Goal: Information Seeking & Learning: Learn about a topic

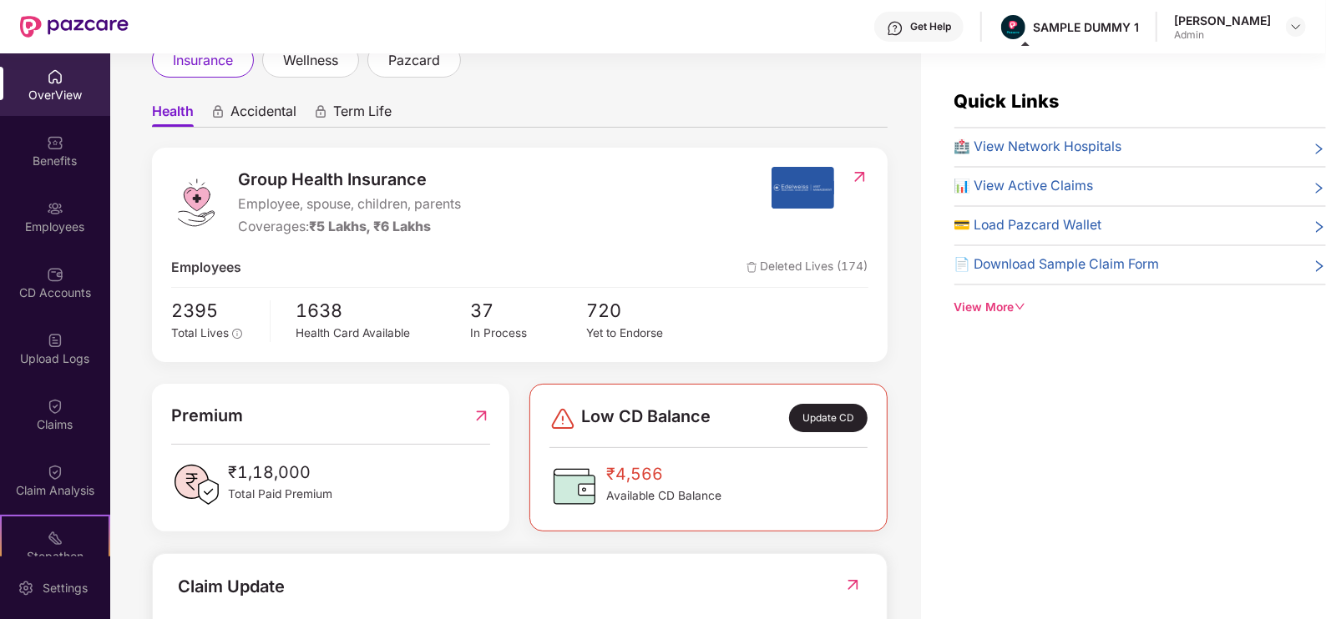
scroll to position [129, 0]
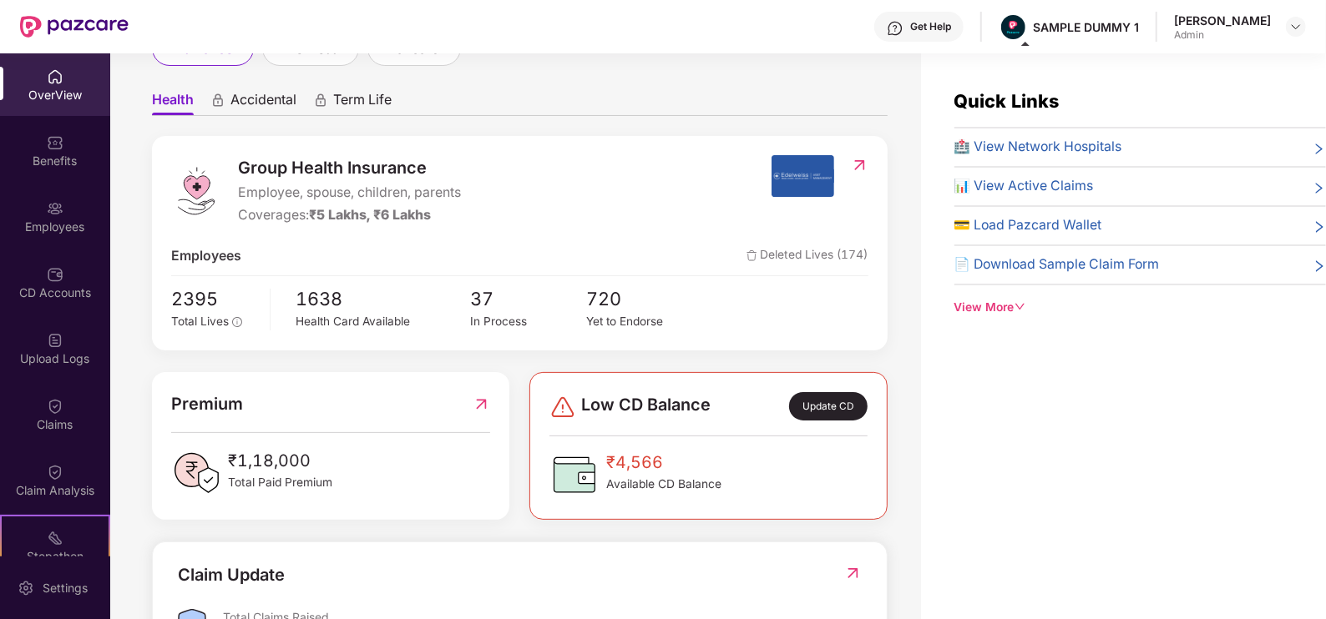
click at [935, 25] on div "Get Help" at bounding box center [930, 26] width 41 height 13
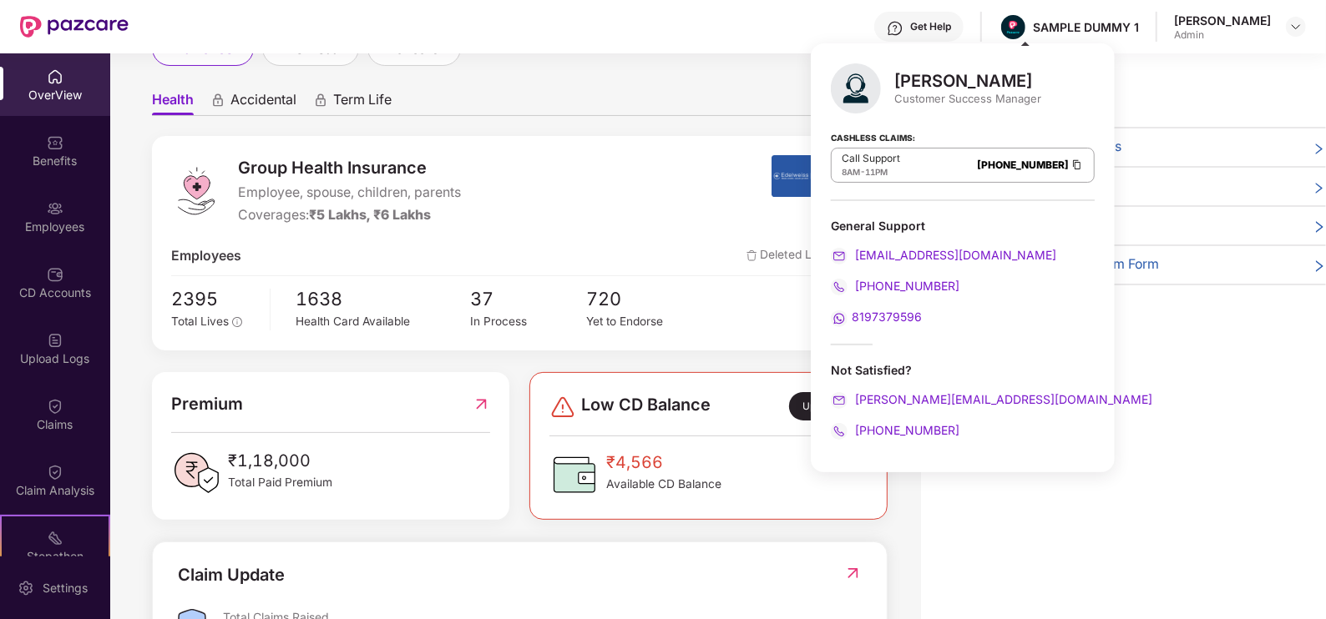
click at [701, 18] on div "Get Help SAMPLE DUMMY 1 Swapnil Gupta Admin" at bounding box center [717, 26] width 1177 height 53
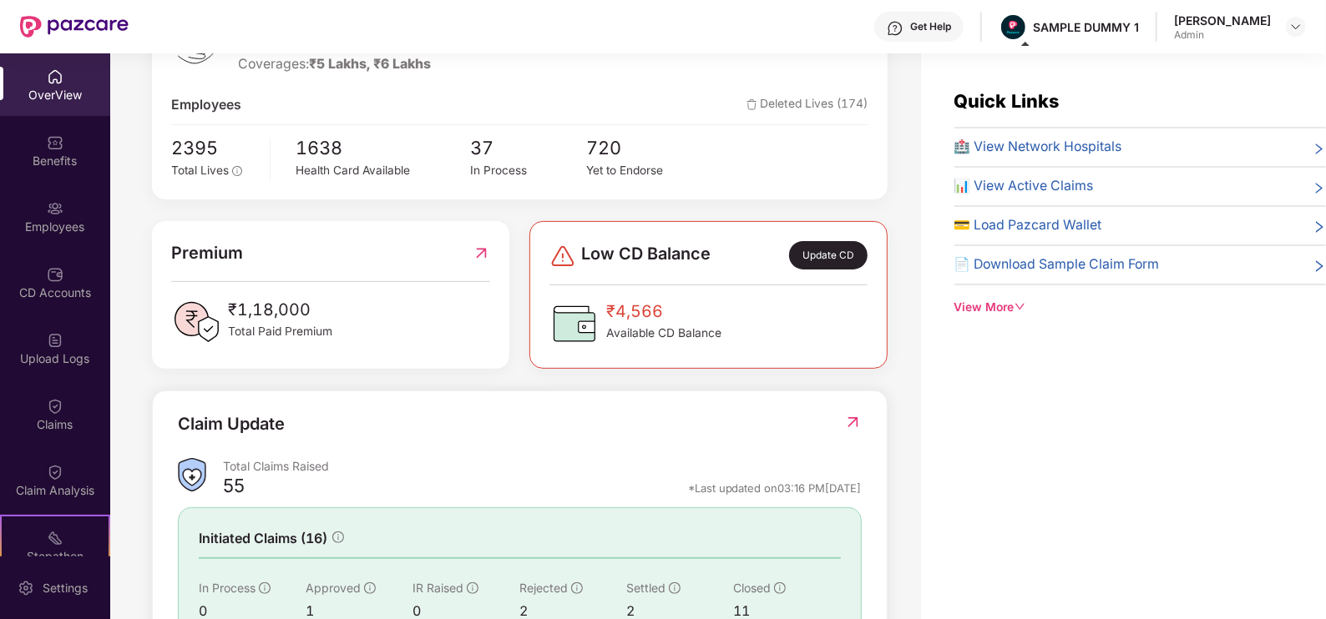
scroll to position [329, 0]
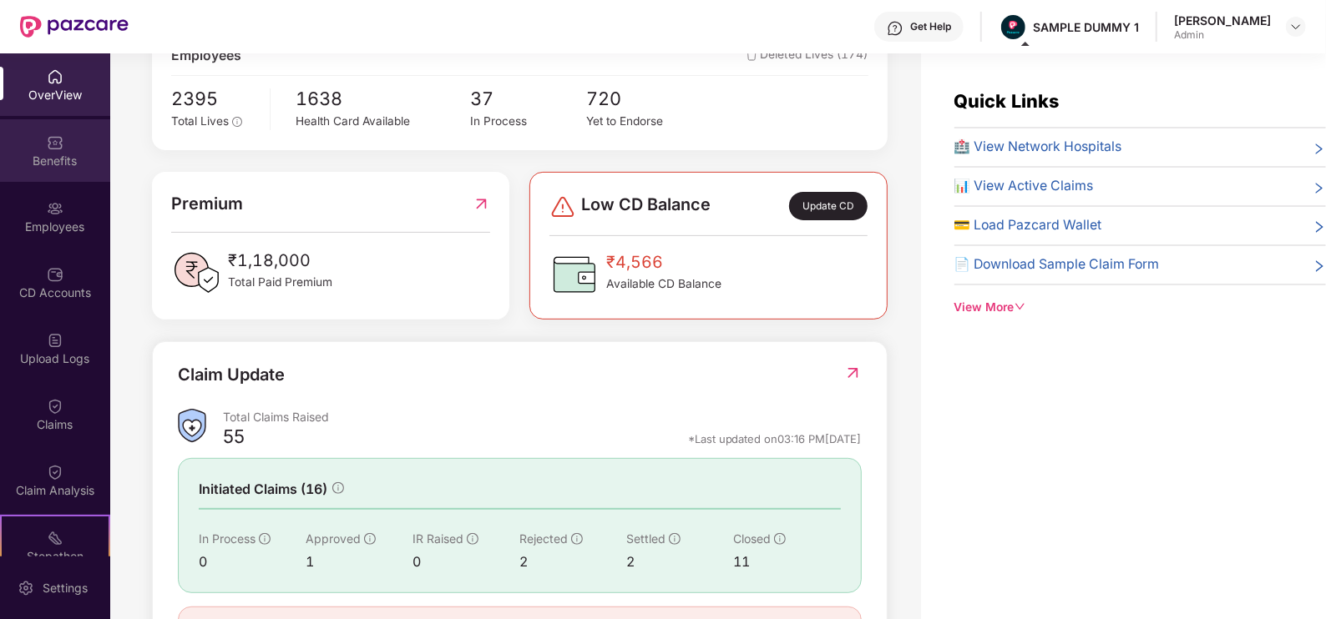
click at [41, 167] on div "Benefits" at bounding box center [55, 161] width 110 height 17
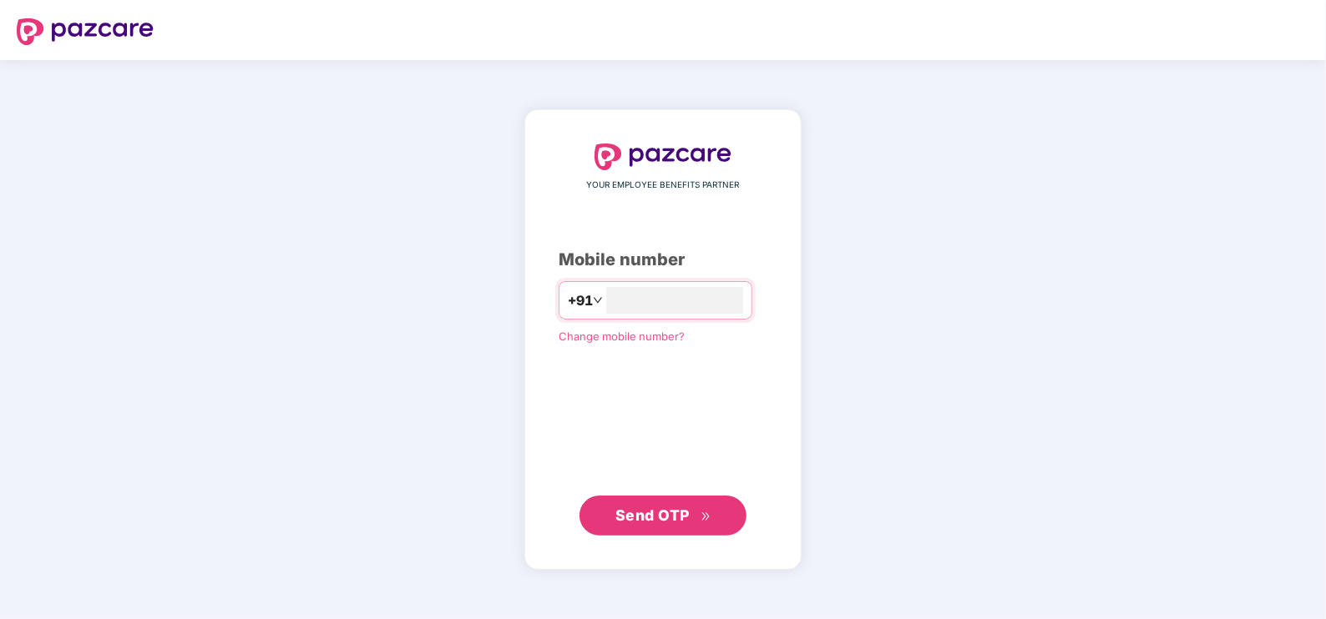
type input "**********"
click at [650, 520] on span "Send OTP" at bounding box center [652, 516] width 74 height 18
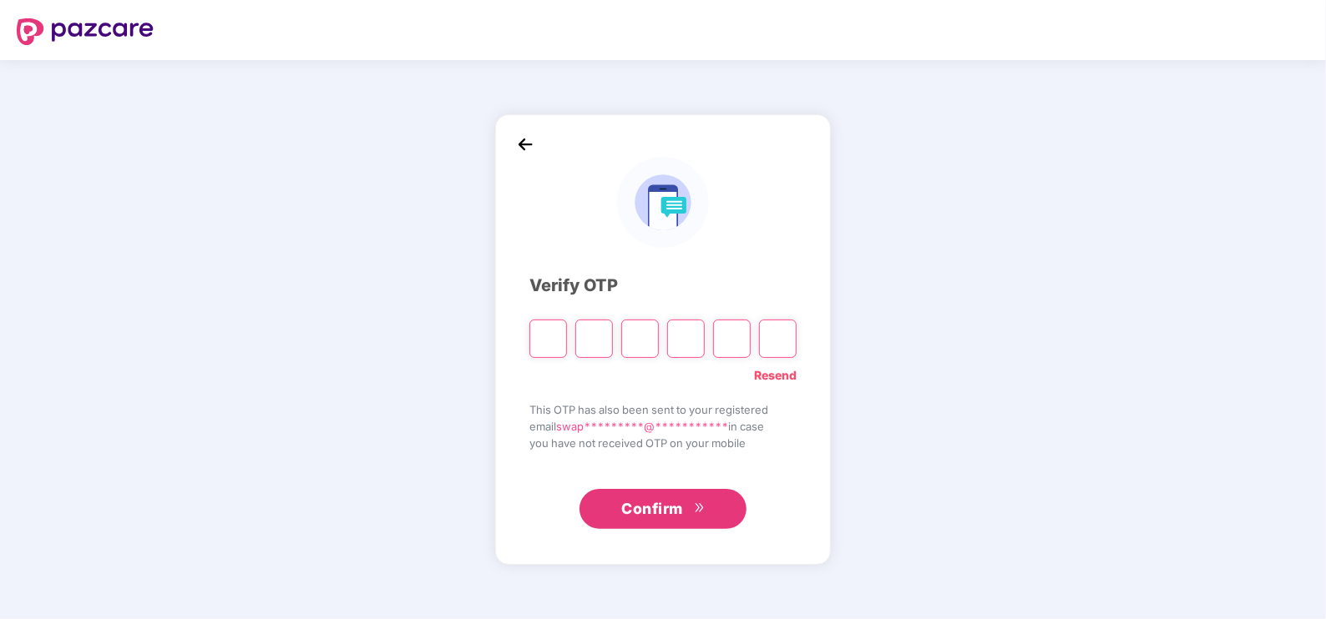
type input "*"
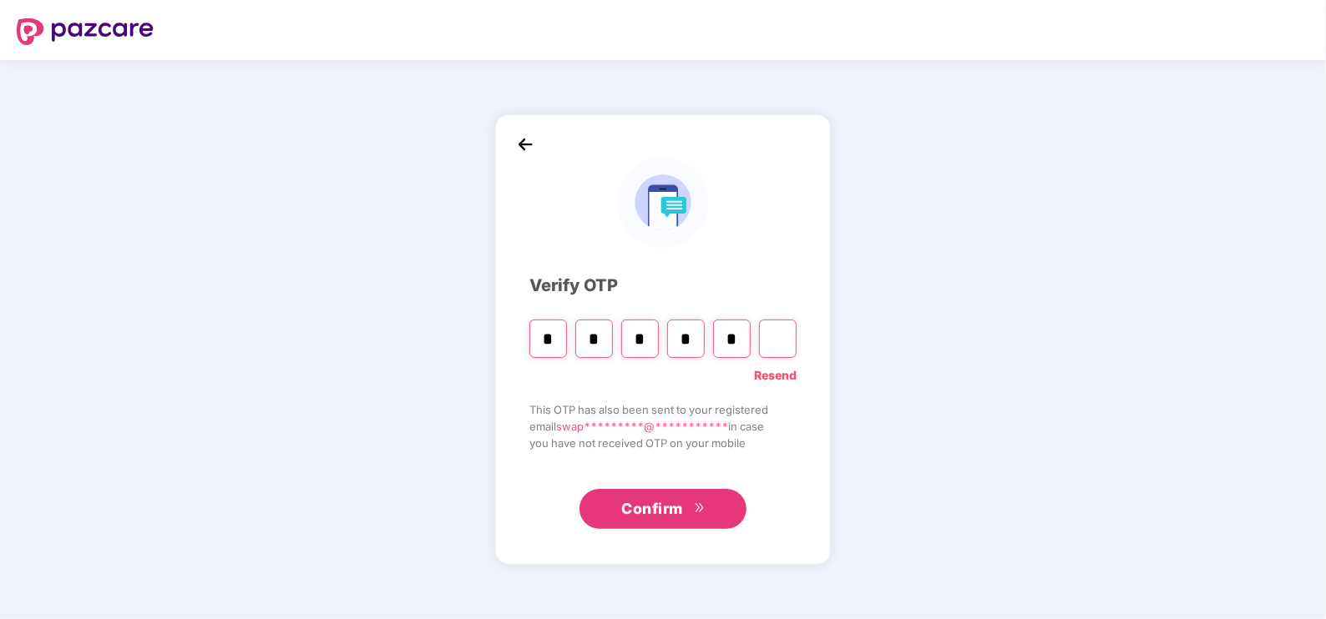
type input "*"
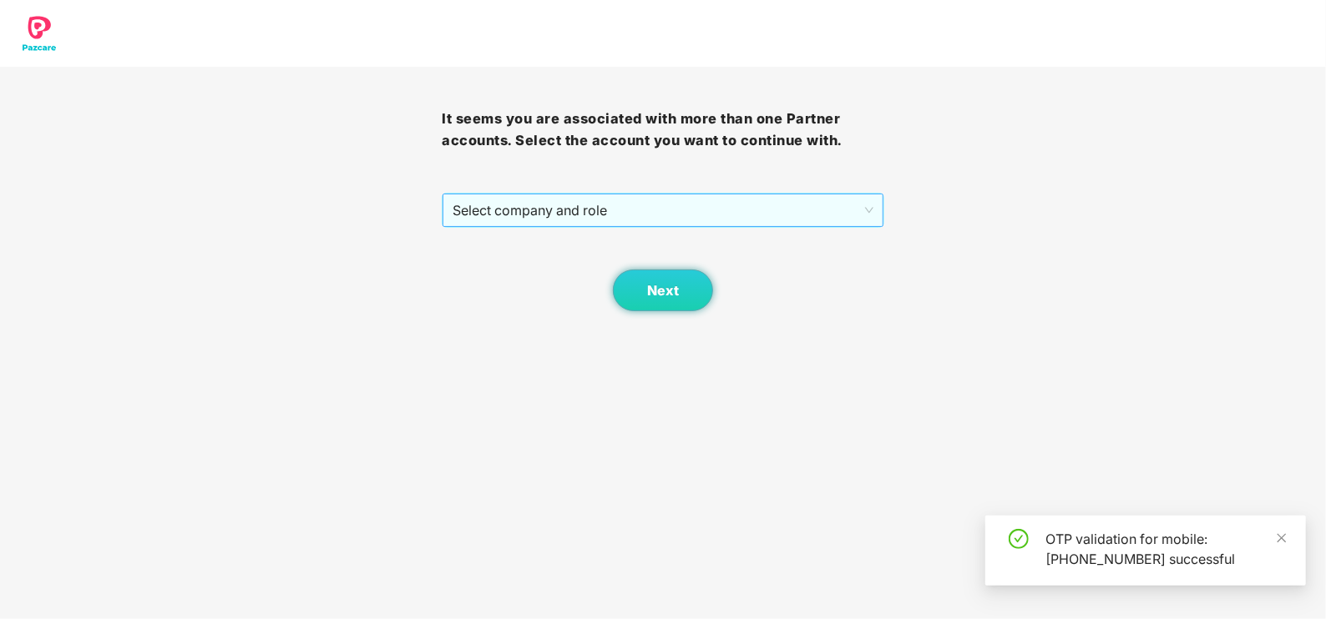
click at [548, 200] on span "Select company and role" at bounding box center [662, 211] width 420 height 32
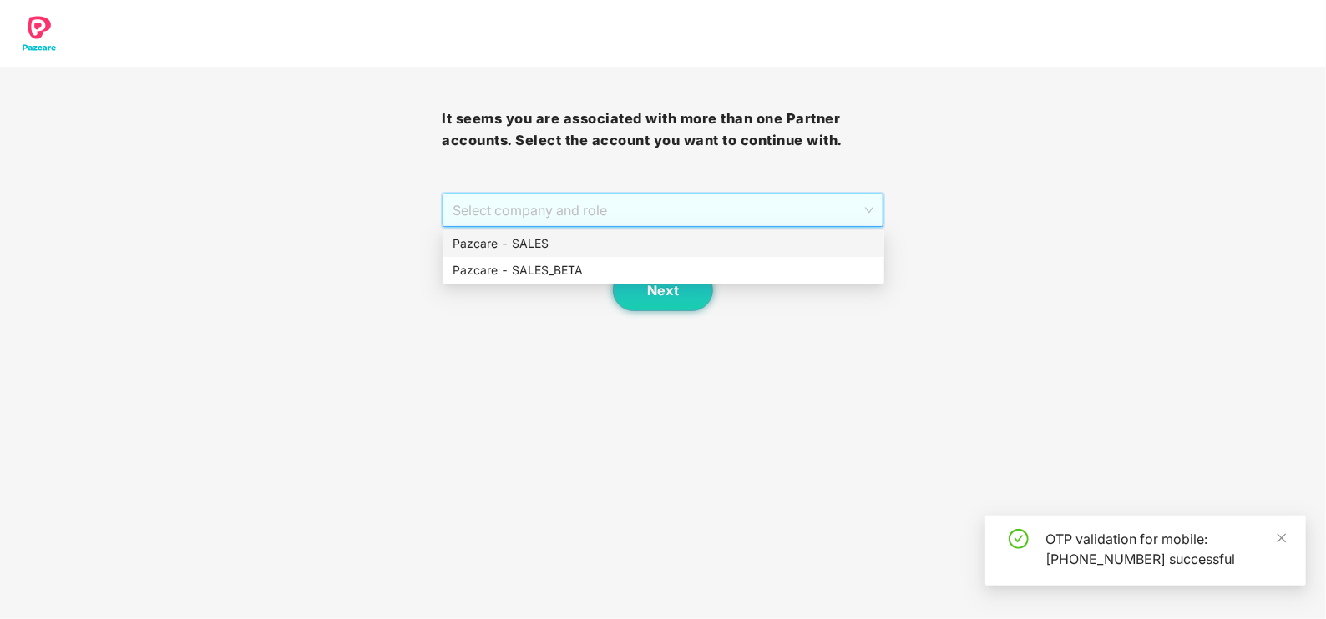
click at [524, 232] on div "Pazcare - SALES" at bounding box center [663, 243] width 442 height 27
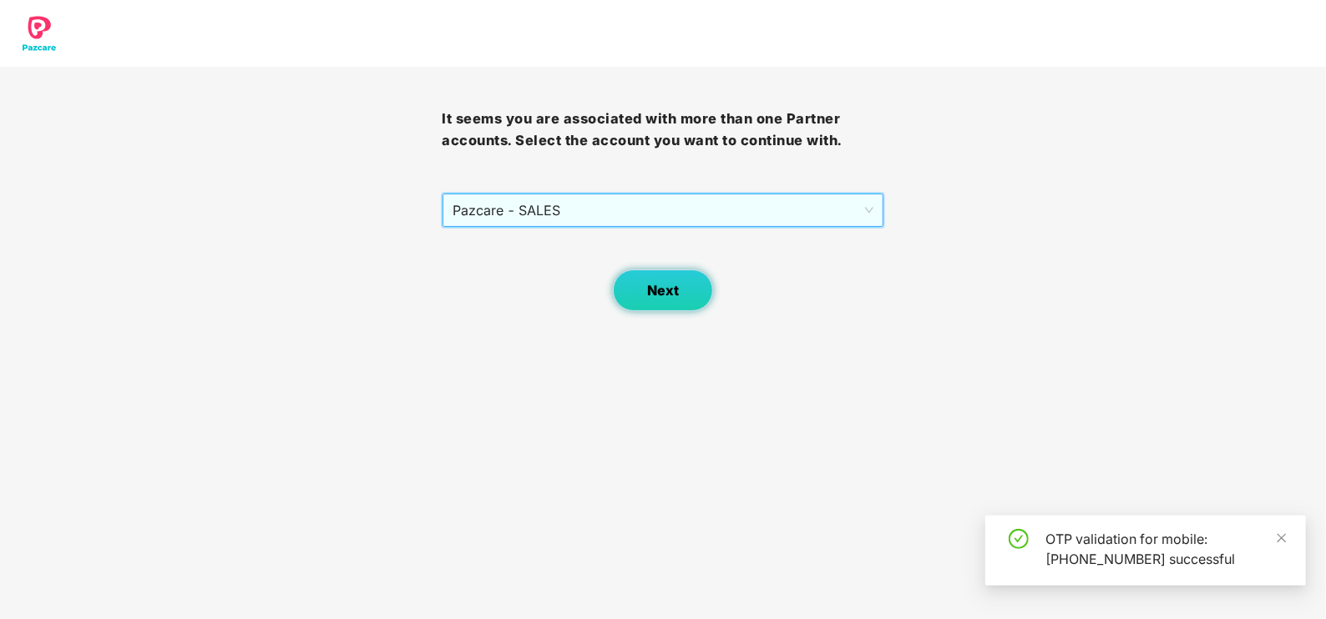
click at [647, 288] on span "Next" at bounding box center [663, 291] width 32 height 16
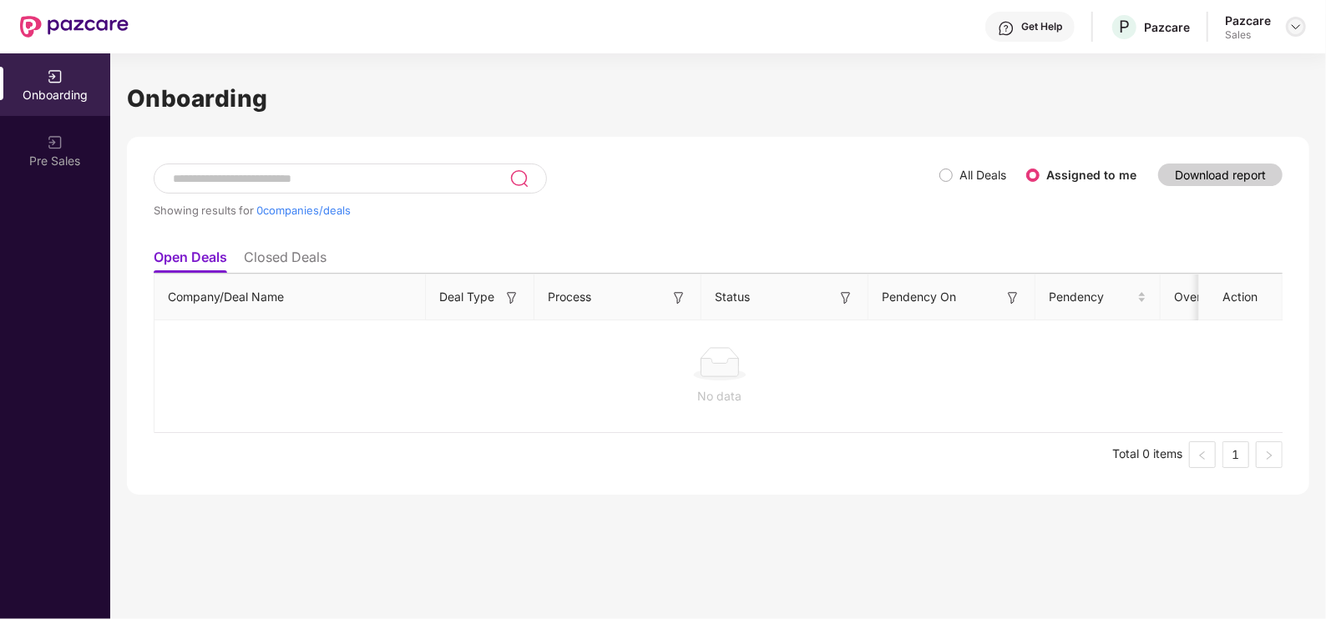
click at [1286, 23] on div at bounding box center [1296, 27] width 20 height 20
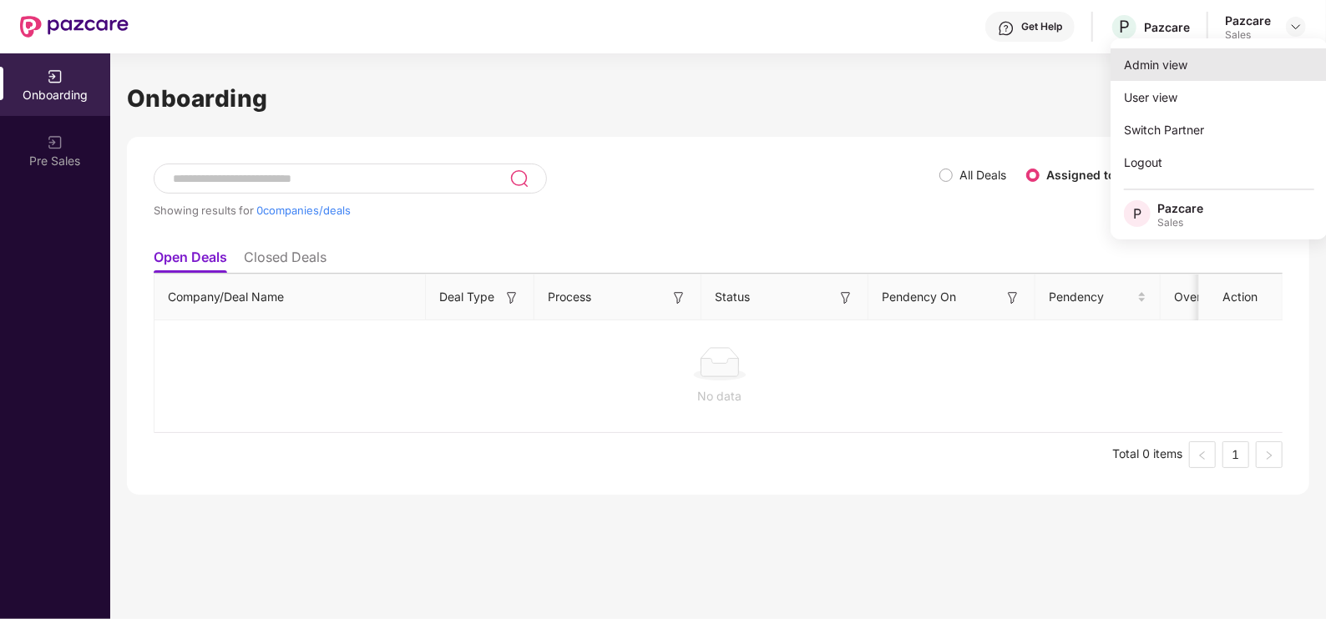
click at [1199, 71] on div "Admin view" at bounding box center [1218, 64] width 217 height 33
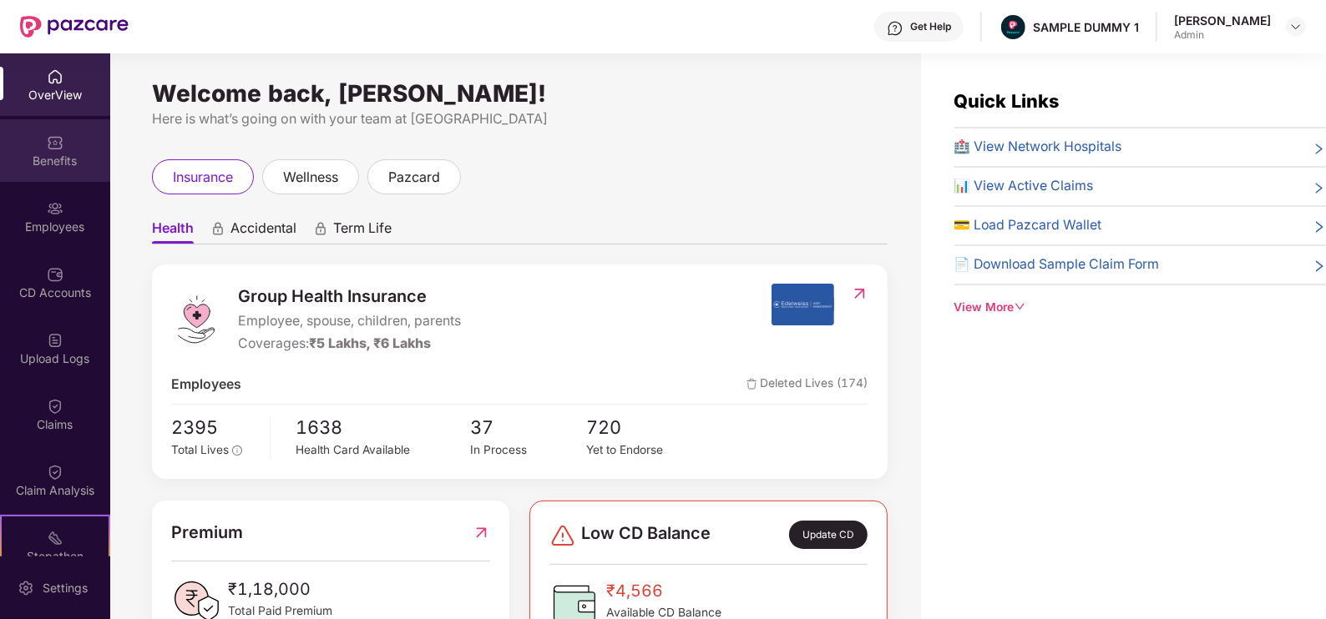
click at [53, 147] on img at bounding box center [55, 142] width 17 height 17
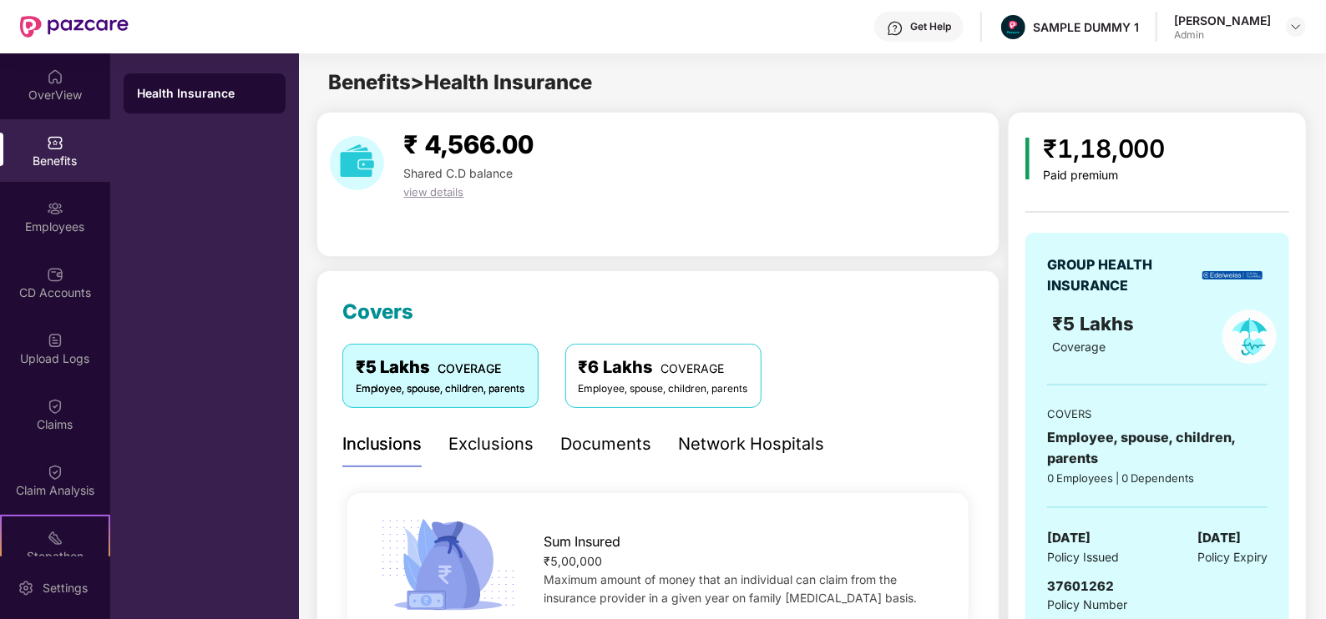
click at [195, 99] on div "Health Insurance" at bounding box center [204, 93] width 135 height 17
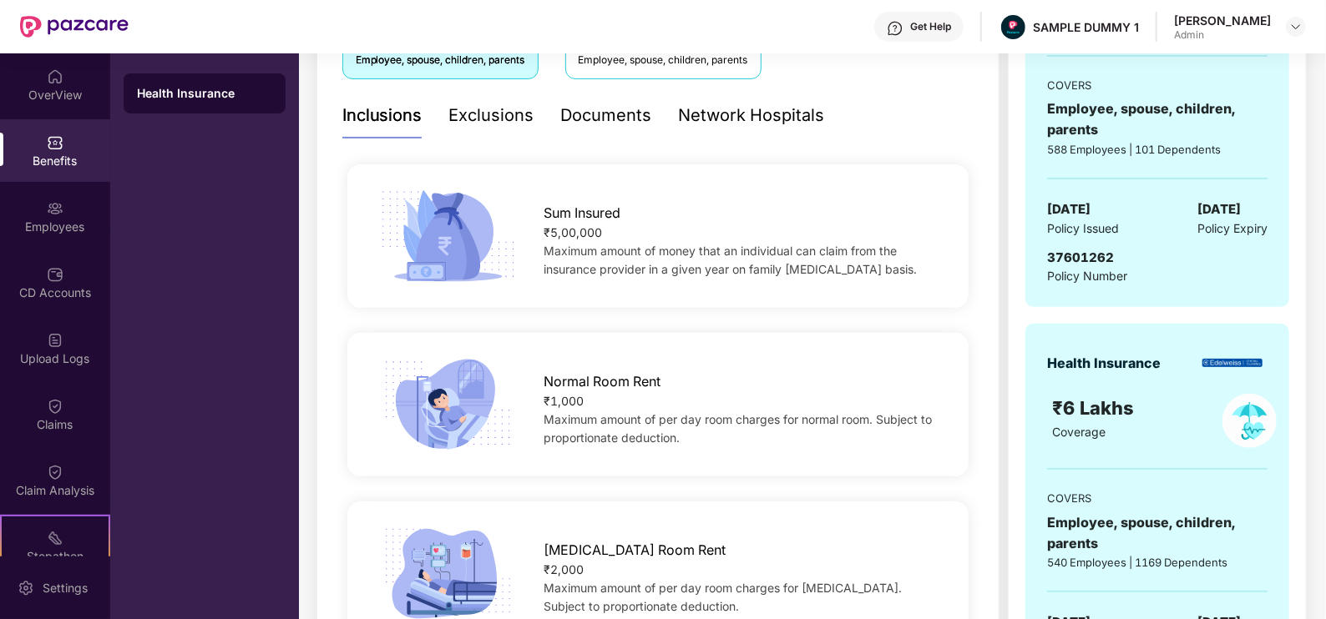
scroll to position [329, 0]
click at [476, 109] on div "Exclusions" at bounding box center [491, 116] width 85 height 26
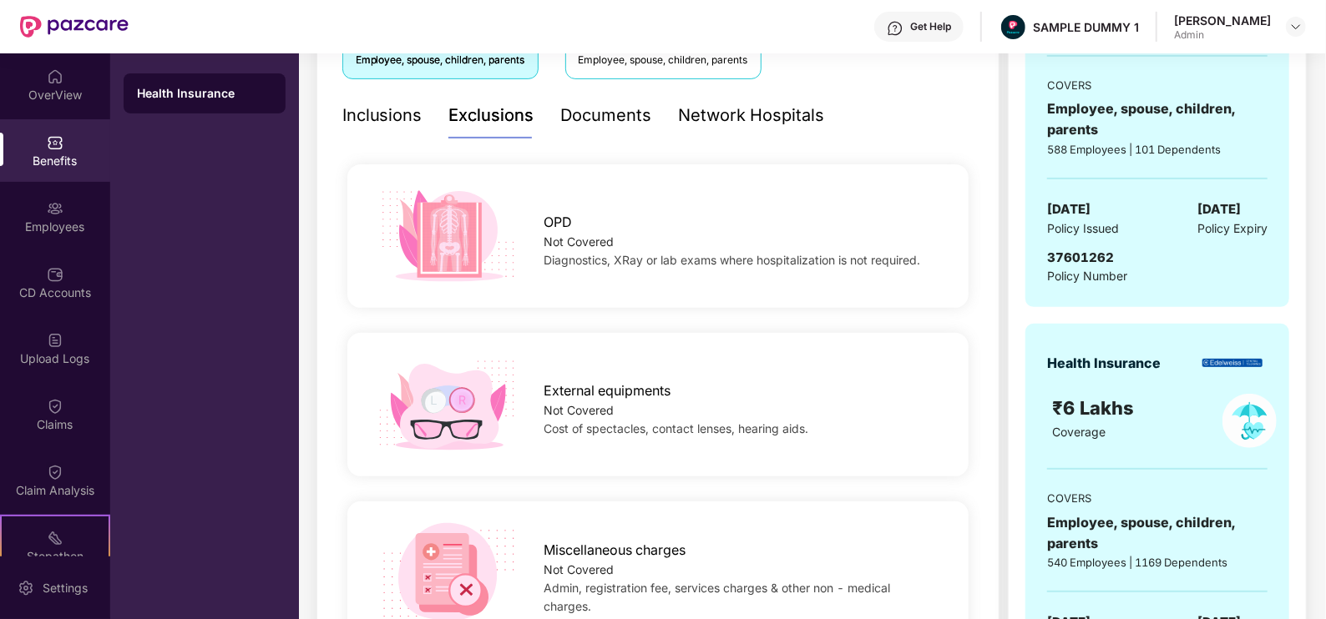
click at [602, 118] on div "Documents" at bounding box center [606, 116] width 91 height 26
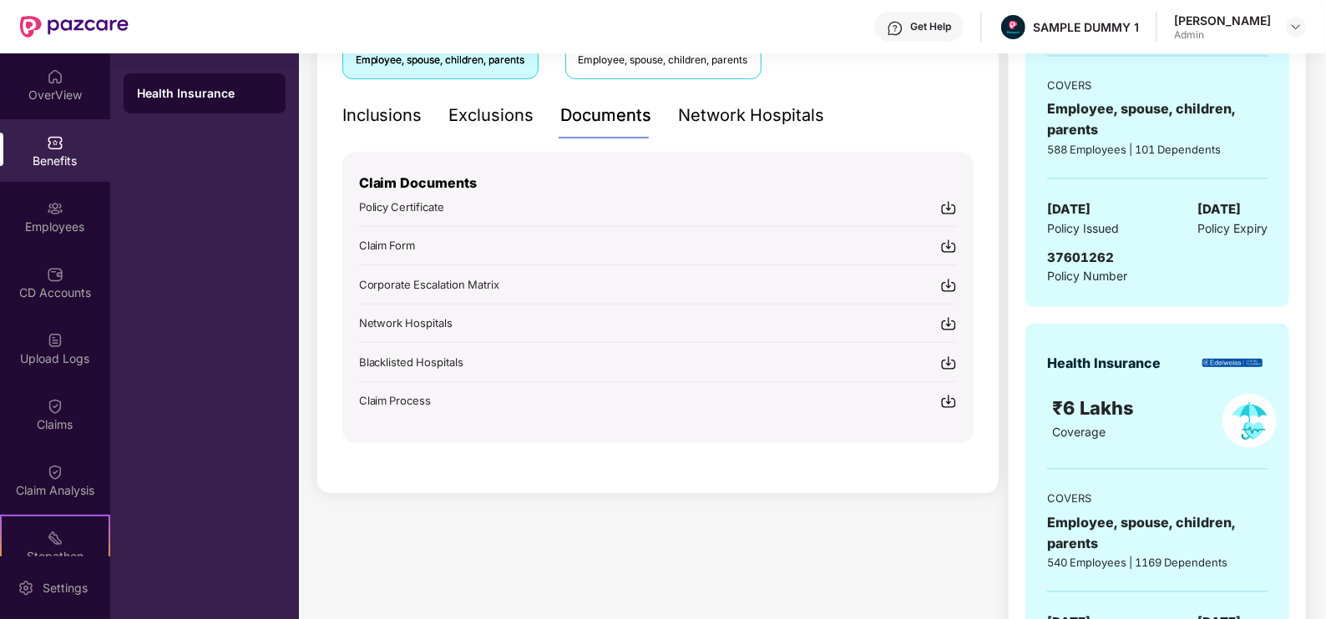
click at [710, 112] on div "Network Hospitals" at bounding box center [752, 116] width 146 height 26
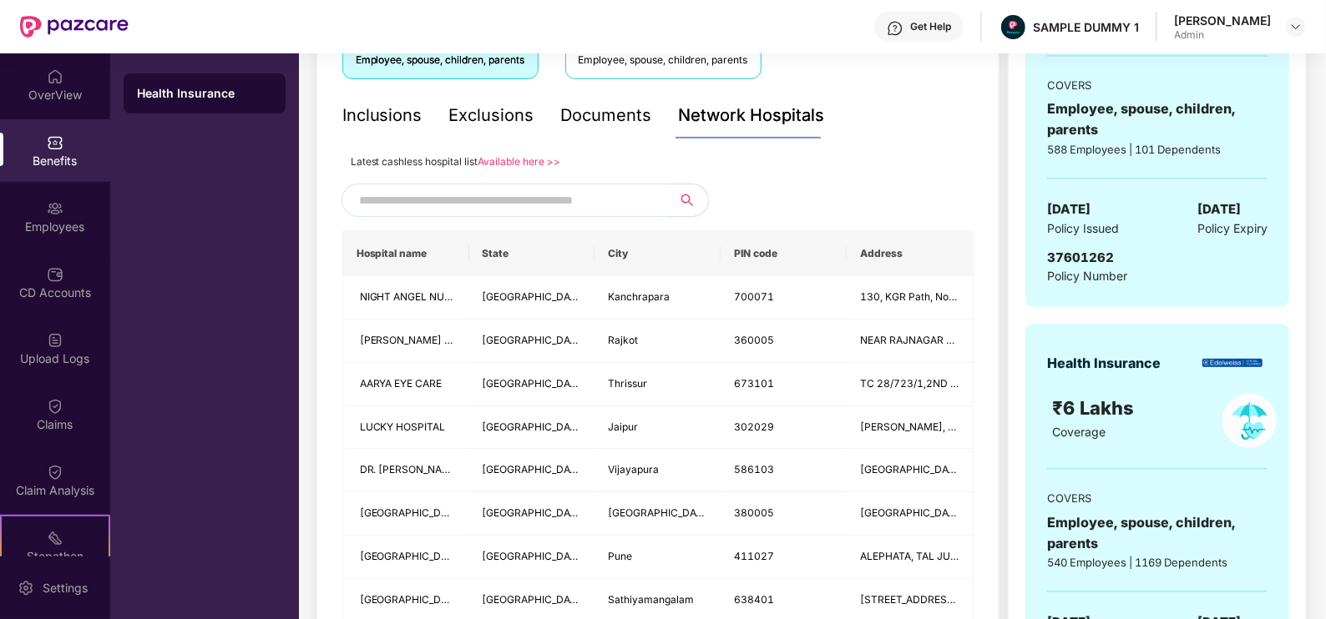
click at [465, 198] on input "text" at bounding box center [502, 200] width 286 height 25
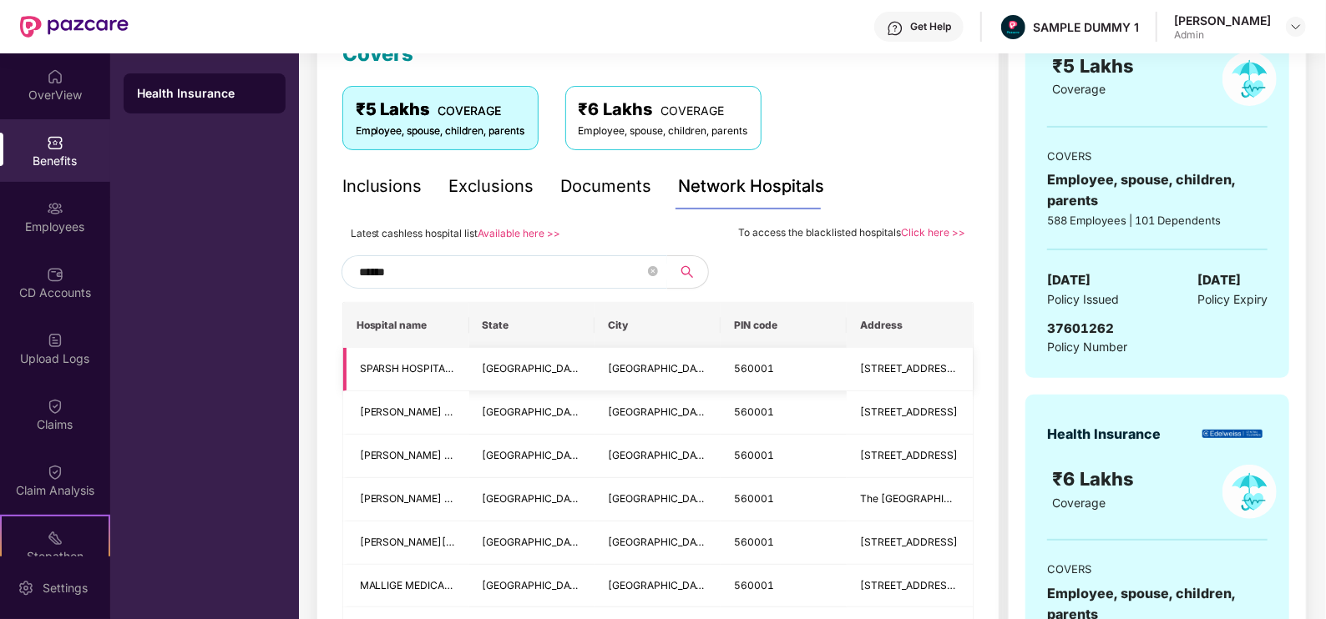
scroll to position [256, 0]
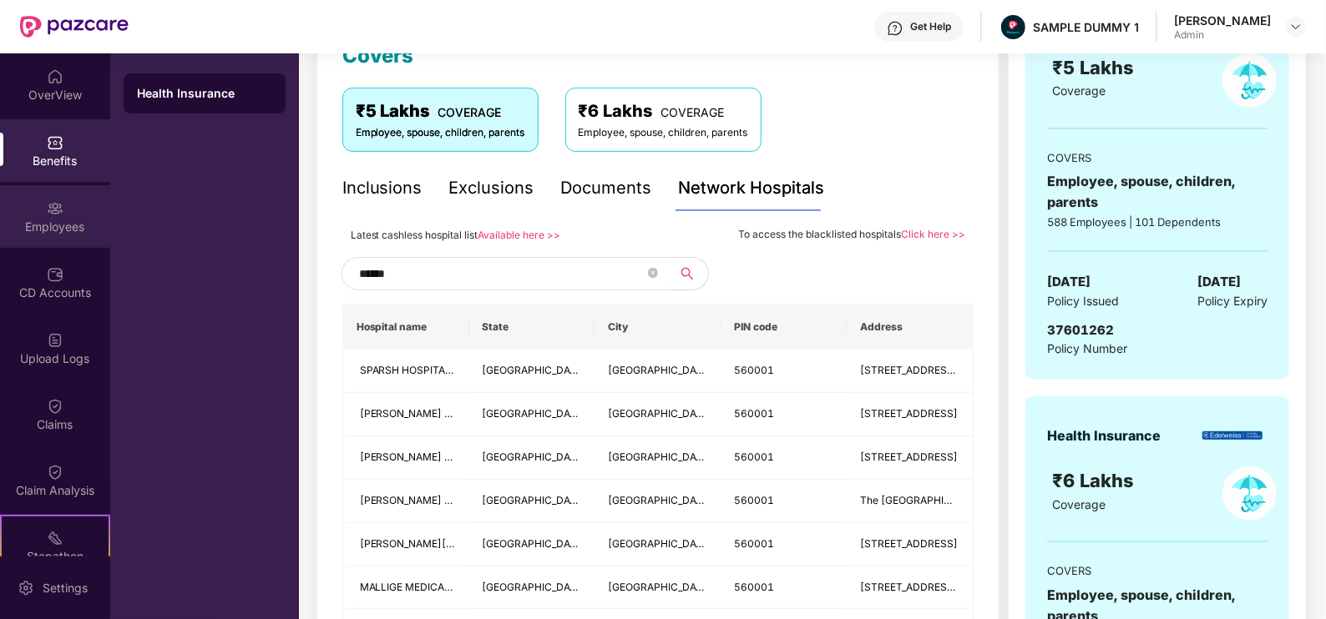
type input "******"
click at [63, 219] on div "Employees" at bounding box center [55, 227] width 110 height 17
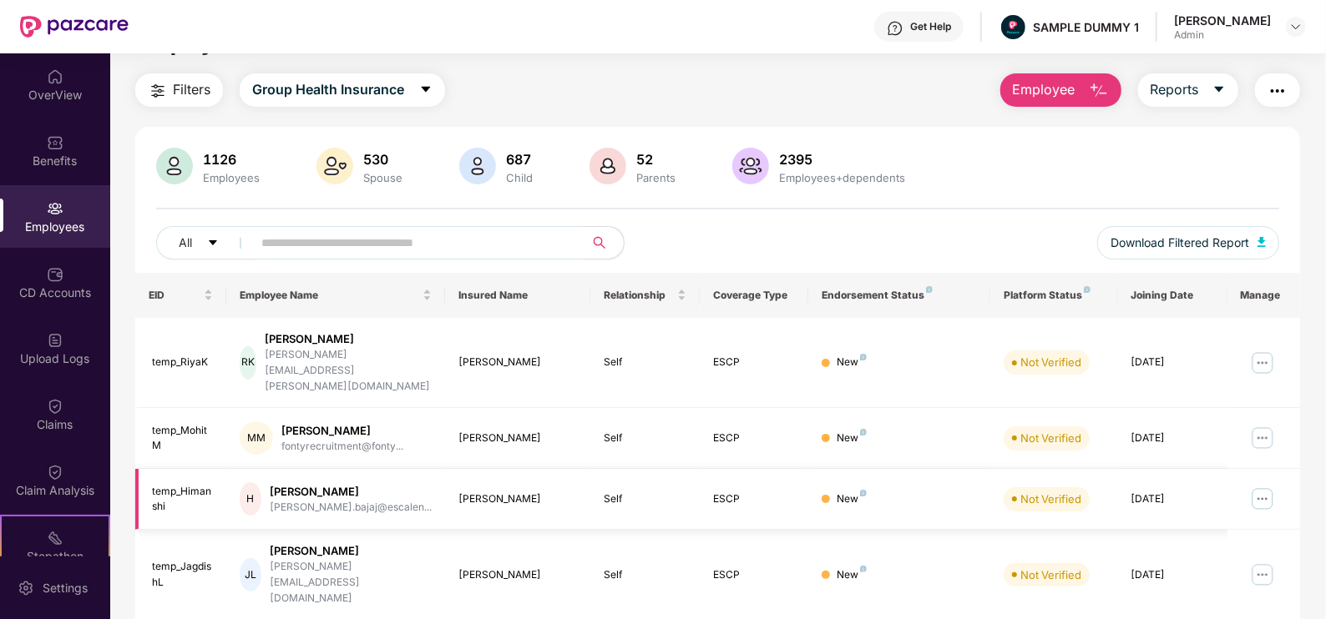
scroll to position [12, 0]
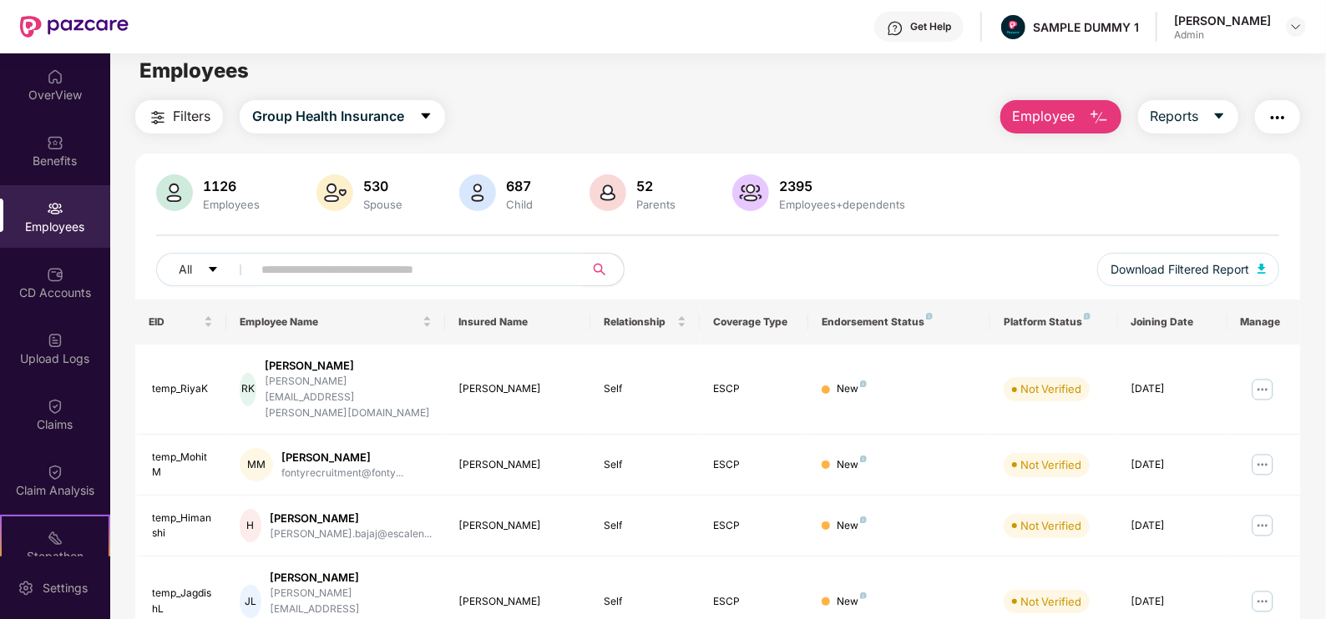
click at [1041, 129] on button "Employee" at bounding box center [1060, 116] width 121 height 33
click at [916, 100] on div "Filters Group Health Insurance Employee Reports" at bounding box center [717, 116] width 1164 height 33
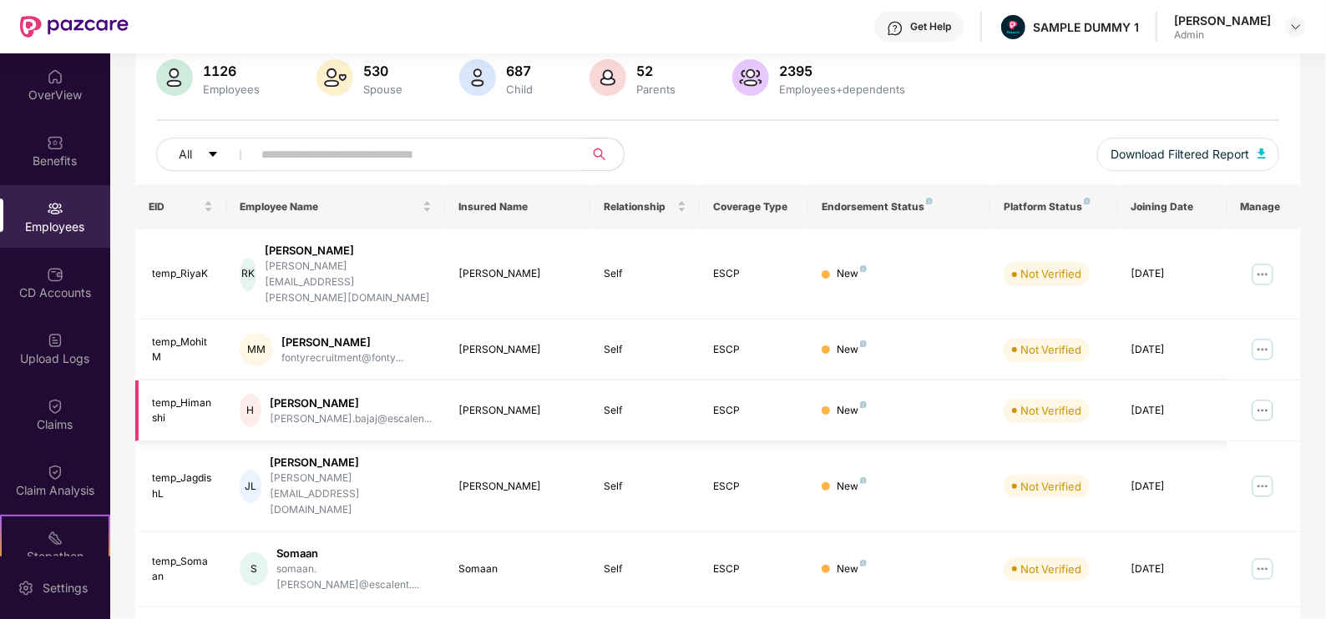
scroll to position [129, 0]
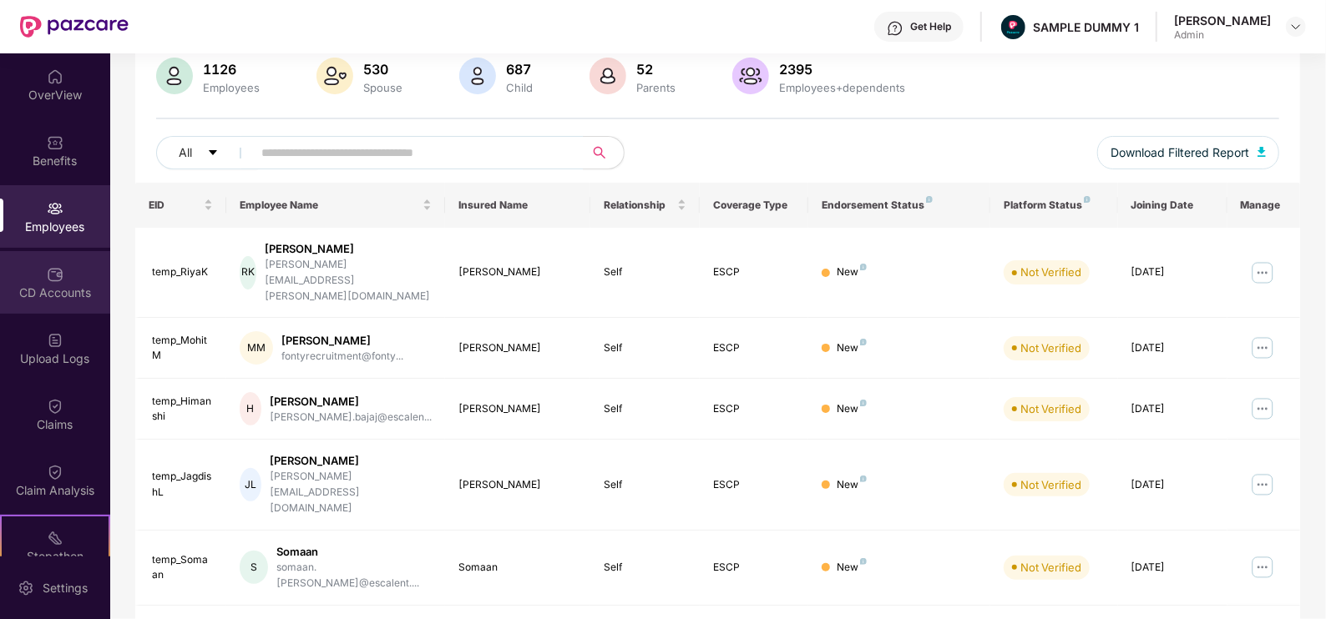
click at [43, 270] on div "CD Accounts" at bounding box center [55, 282] width 110 height 63
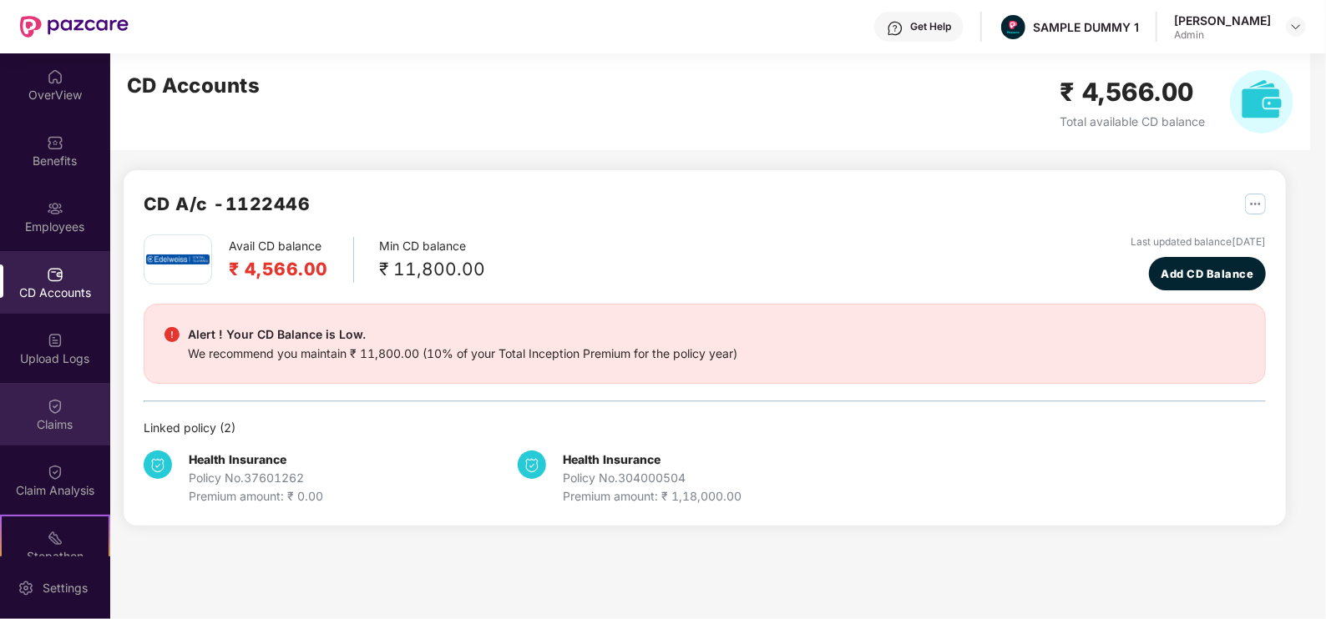
click at [66, 429] on div "Claims" at bounding box center [55, 425] width 110 height 17
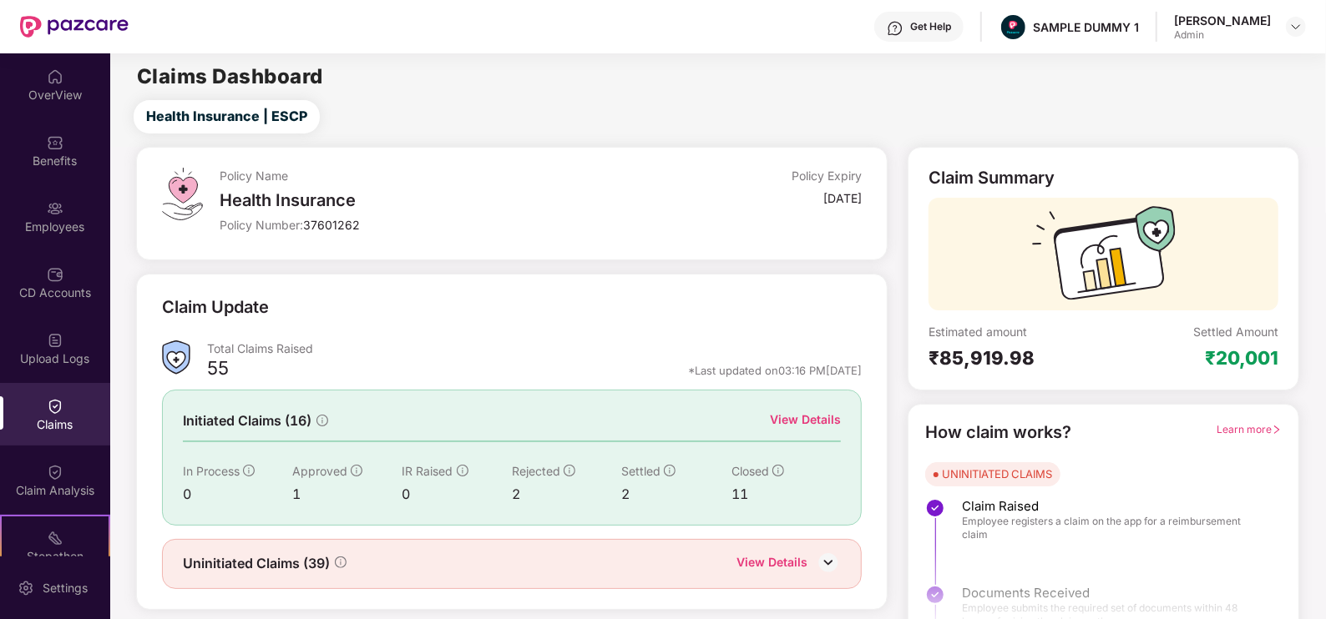
click at [825, 429] on div "View Details" at bounding box center [805, 421] width 71 height 21
click at [823, 422] on div "View Details" at bounding box center [805, 420] width 71 height 18
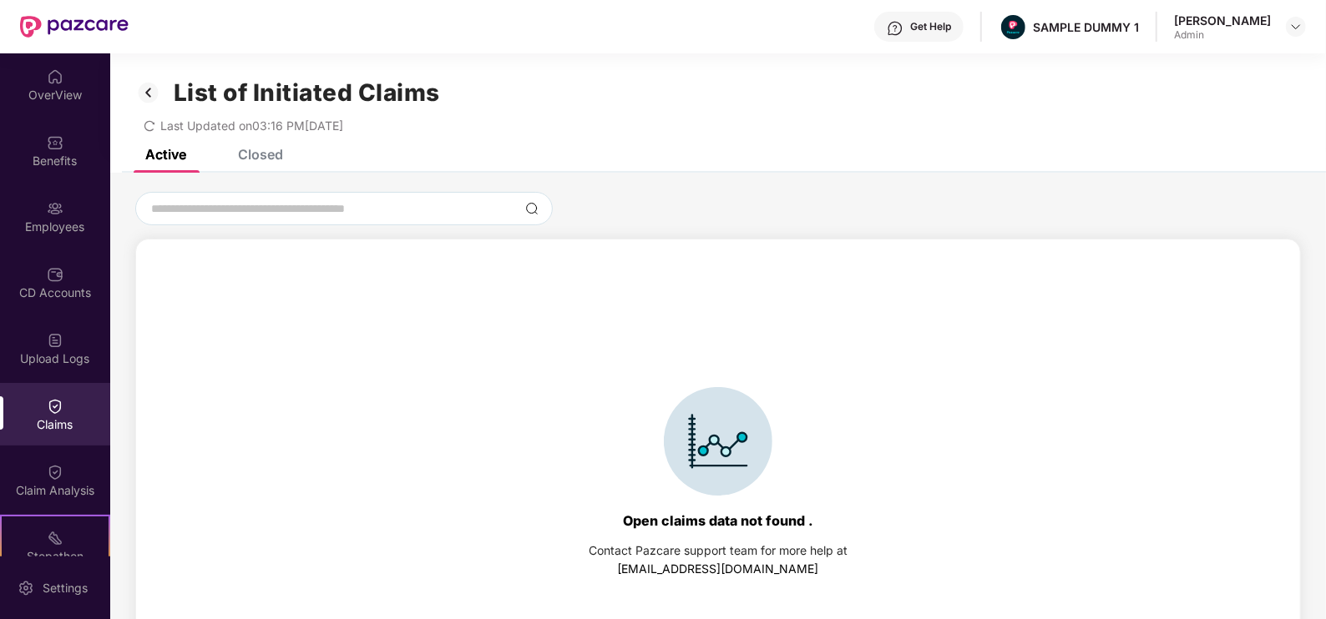
click at [258, 159] on div "Closed" at bounding box center [260, 154] width 45 height 17
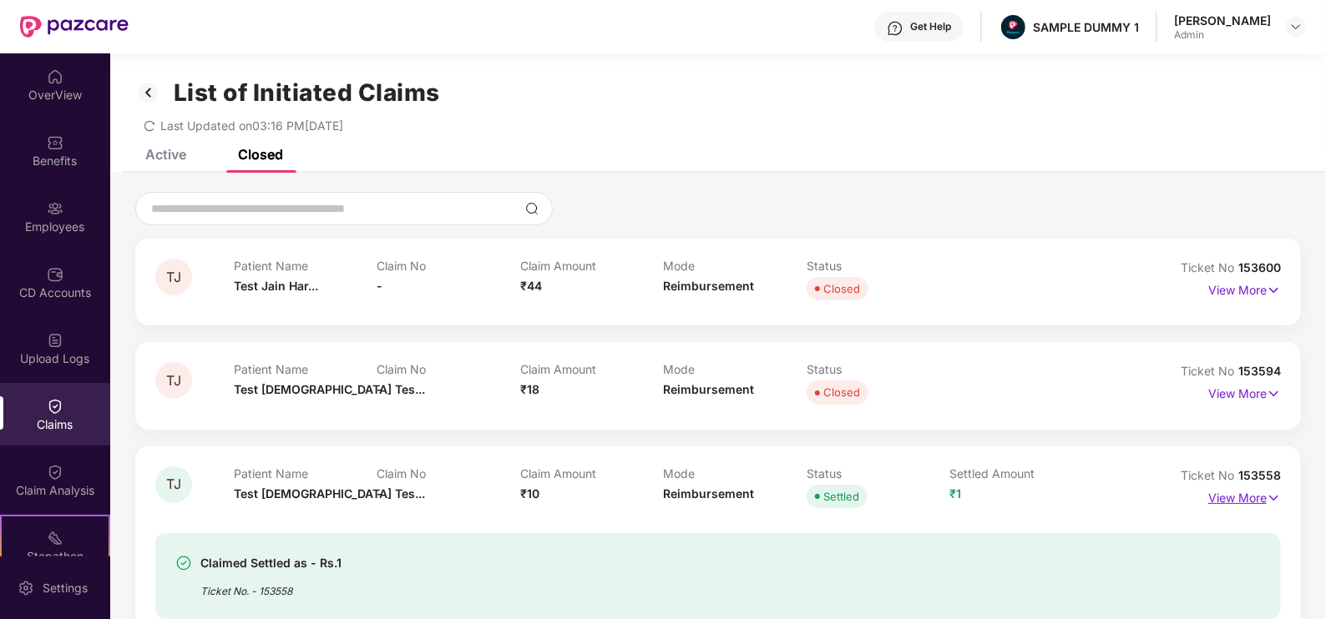
click at [1215, 501] on p "View More" at bounding box center [1244, 496] width 73 height 23
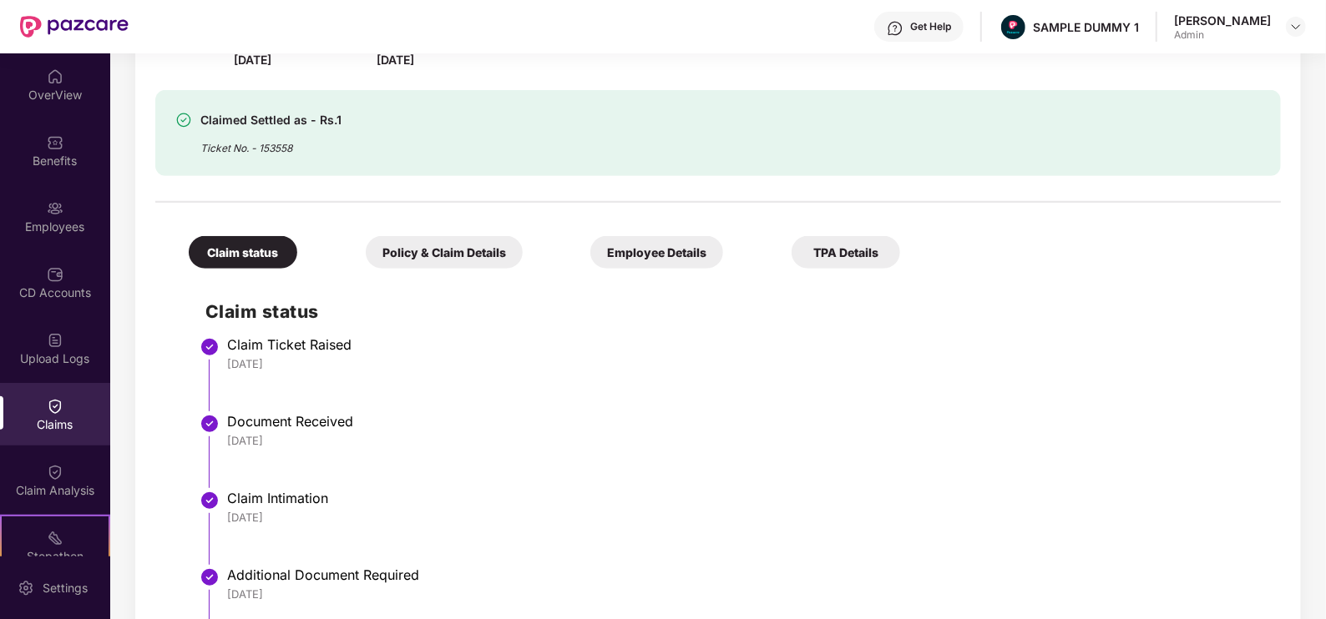
scroll to position [515, 0]
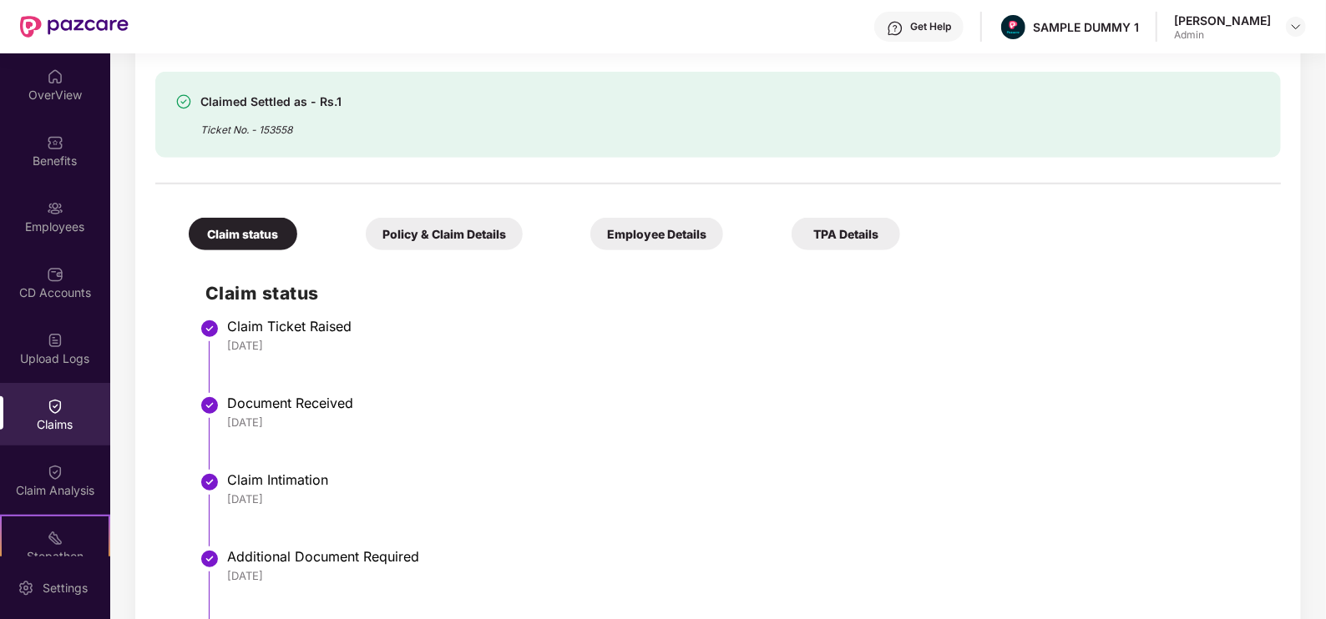
click at [465, 228] on div "Policy & Claim Details" at bounding box center [444, 234] width 157 height 33
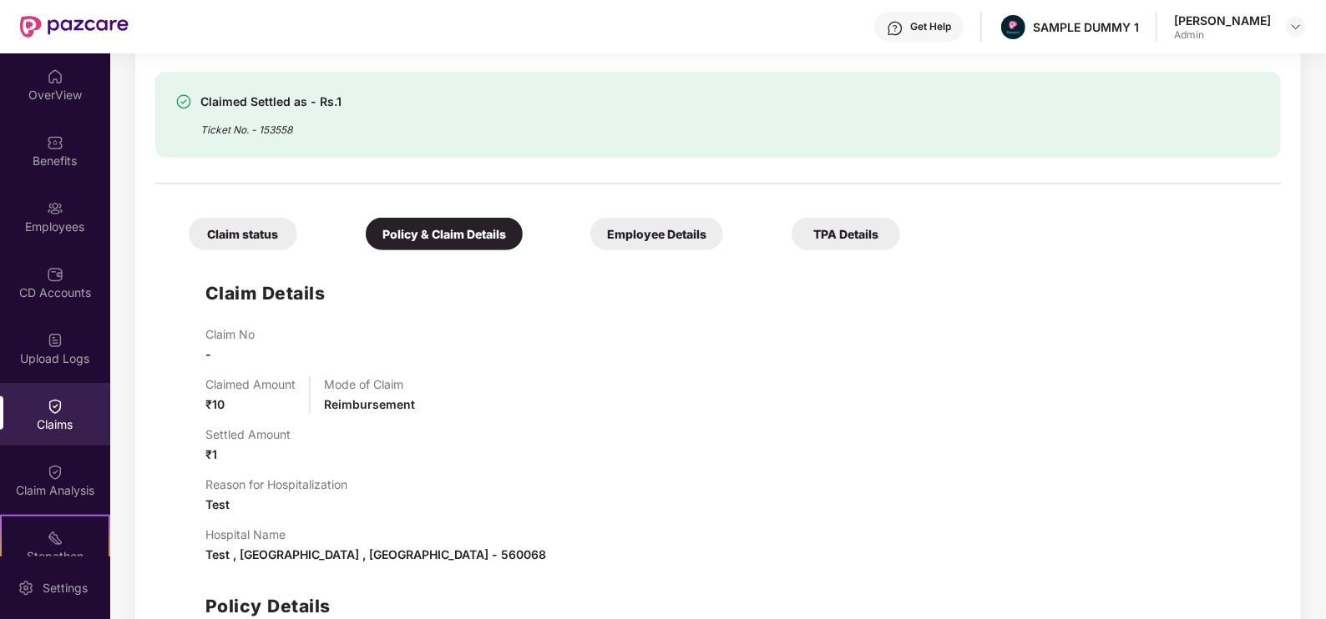
click at [635, 226] on div "Employee Details" at bounding box center [656, 234] width 133 height 33
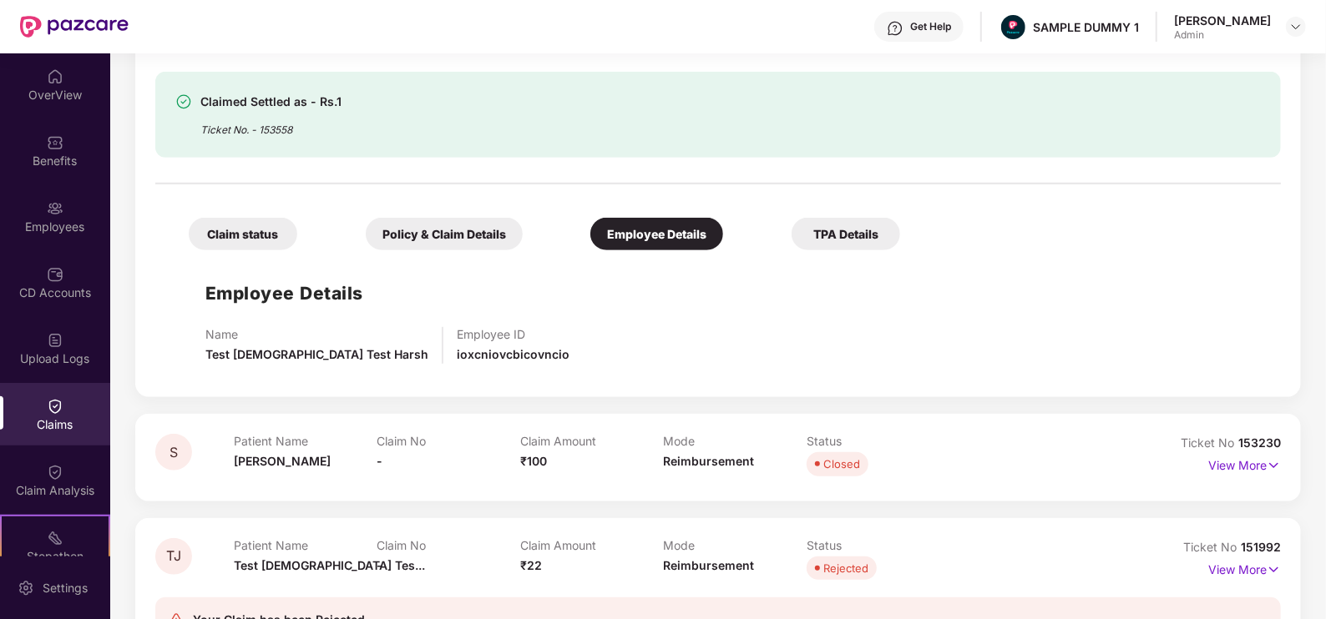
click at [846, 232] on div "TPA Details" at bounding box center [845, 234] width 109 height 33
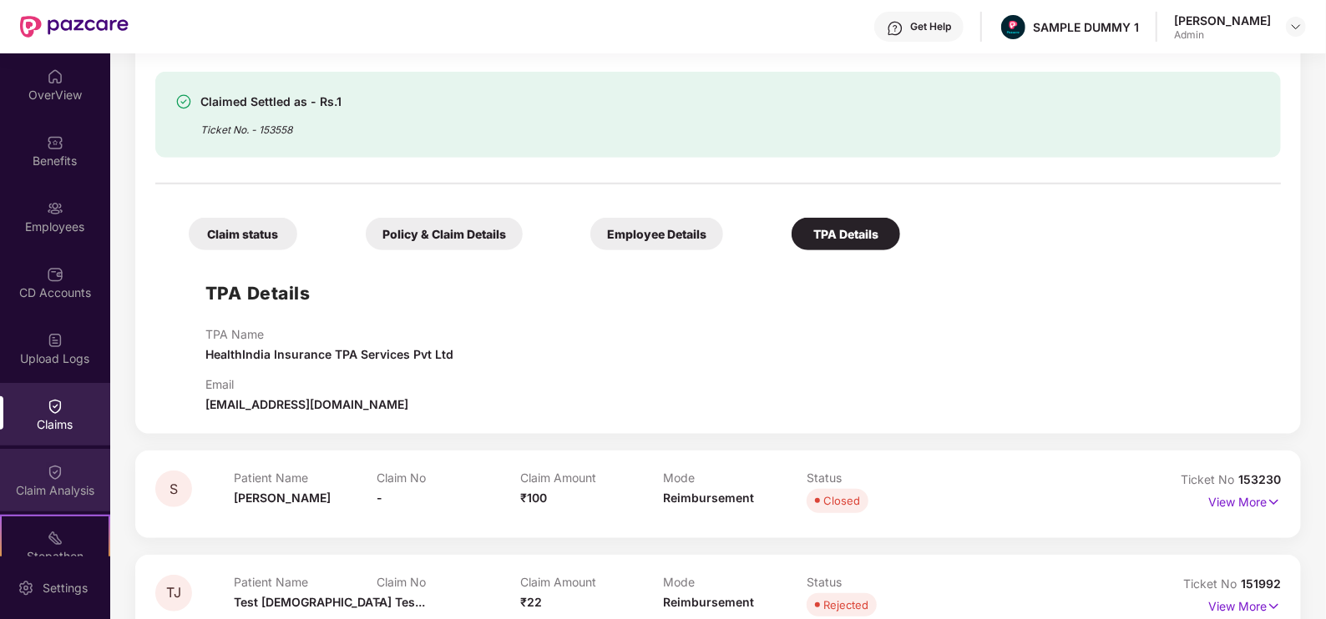
click at [24, 497] on div "Claim Analysis" at bounding box center [55, 491] width 110 height 17
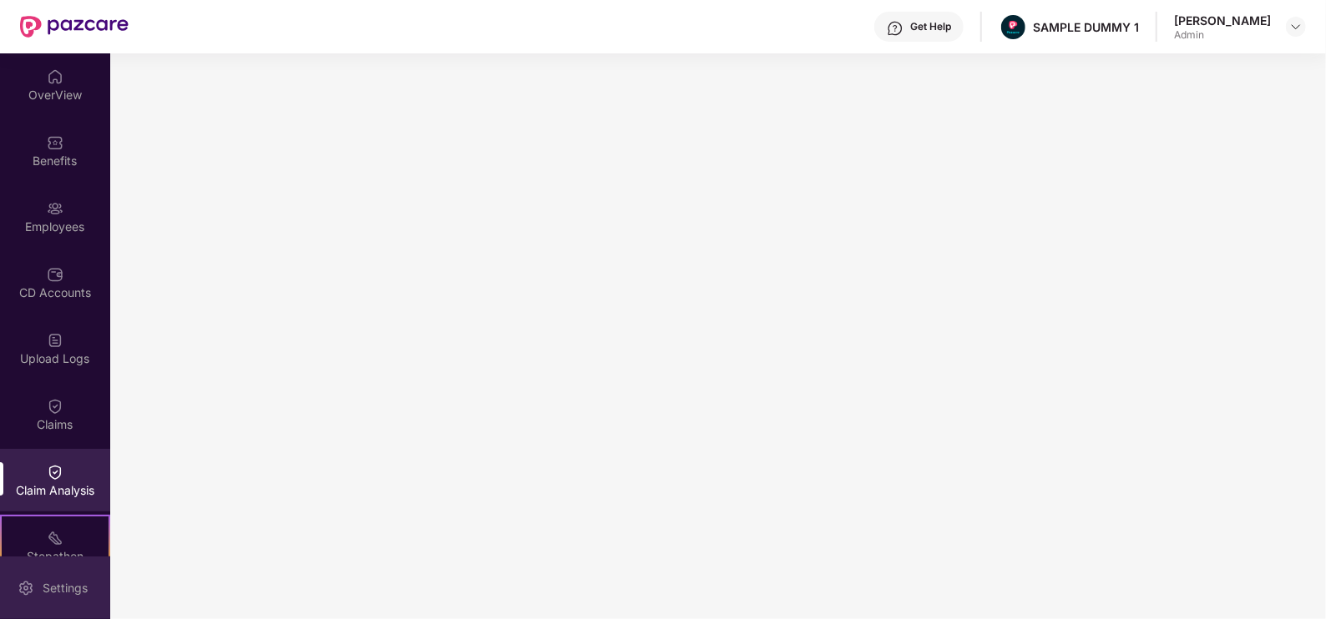
click at [58, 576] on div "Settings" at bounding box center [55, 588] width 110 height 63
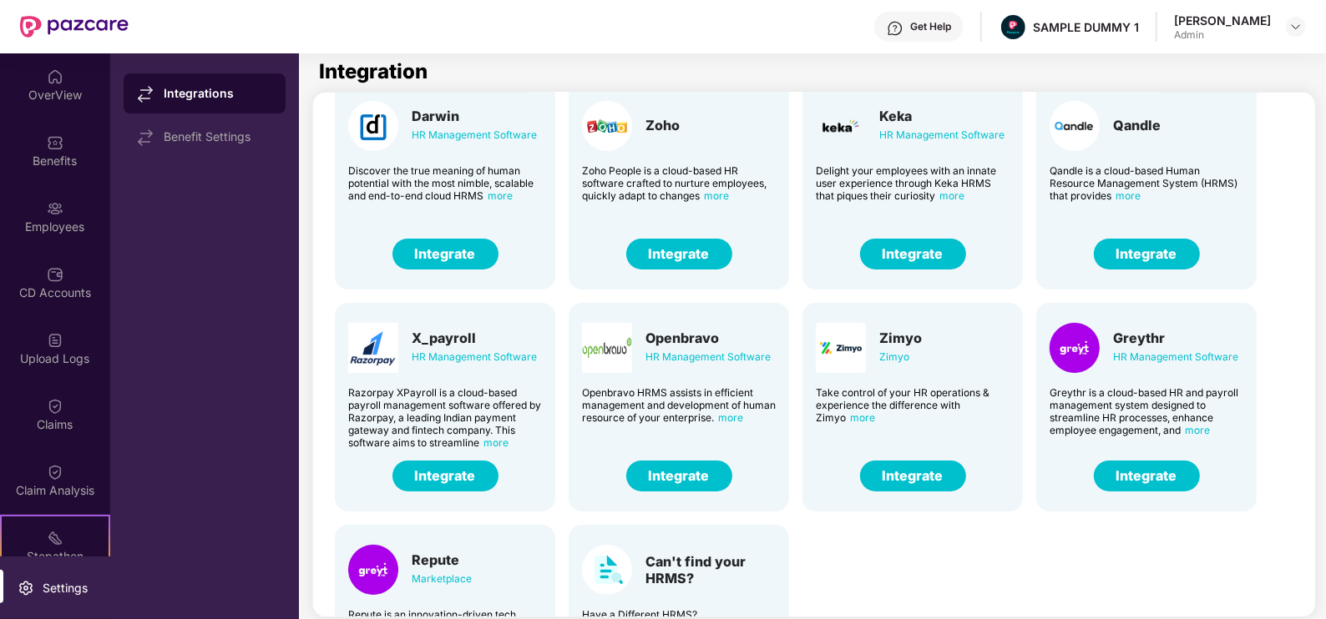
scroll to position [58, 0]
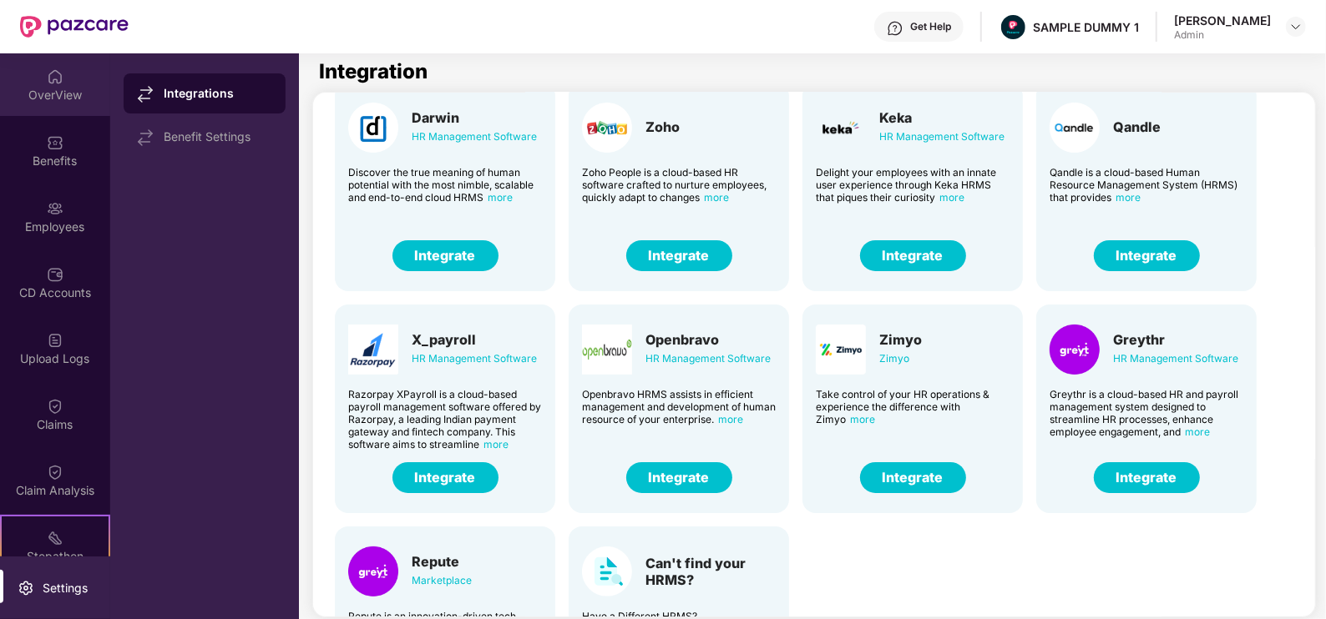
click at [75, 99] on div "OverView" at bounding box center [55, 95] width 110 height 17
